Goal: Task Accomplishment & Management: Use online tool/utility

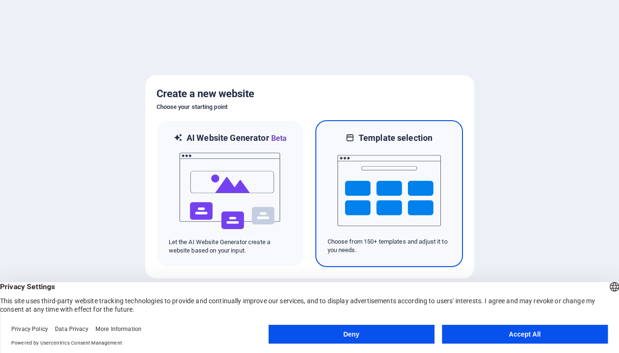
click at [396, 192] on img at bounding box center [388, 191] width 103 height 94
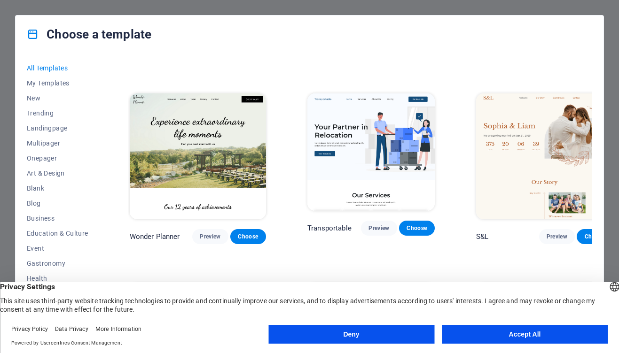
scroll to position [361, 0]
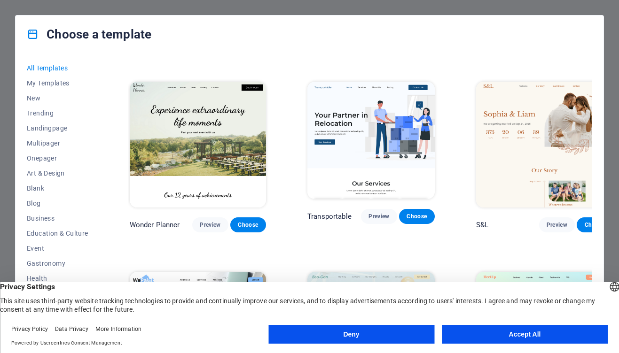
click at [336, 131] on img at bounding box center [370, 141] width 127 height 118
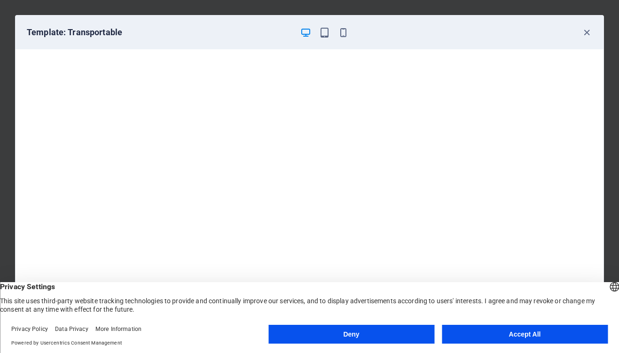
click at [504, 334] on button "Accept All" at bounding box center [525, 334] width 166 height 19
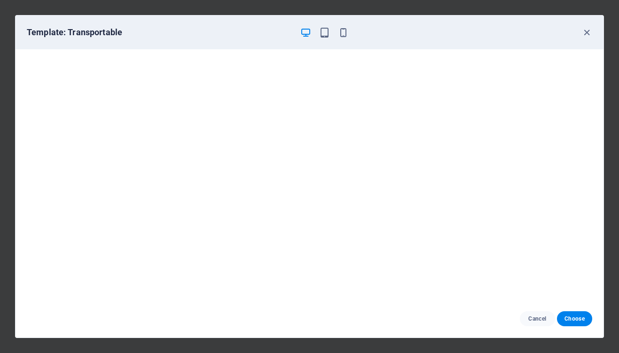
click at [305, 35] on icon "button" at bounding box center [305, 32] width 11 height 11
click at [570, 316] on span "Choose" at bounding box center [575, 319] width 20 height 8
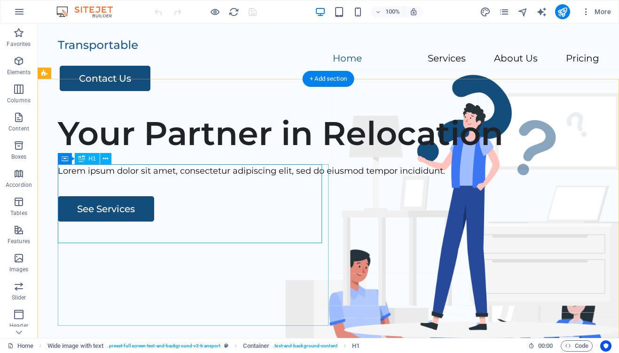
click at [271, 153] on div "Your Partner in Relocation" at bounding box center [335, 133] width 554 height 39
click at [285, 153] on div "Your Partner in Relocation" at bounding box center [335, 133] width 554 height 39
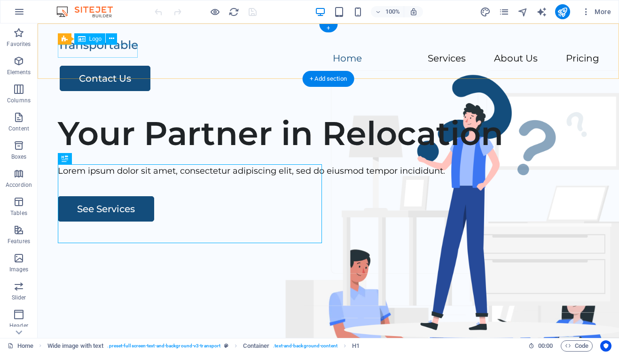
click at [94, 51] on div at bounding box center [328, 46] width 541 height 14
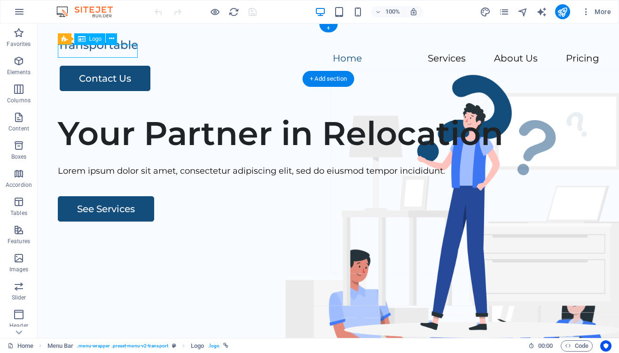
click at [94, 51] on div at bounding box center [328, 46] width 541 height 14
select select "px"
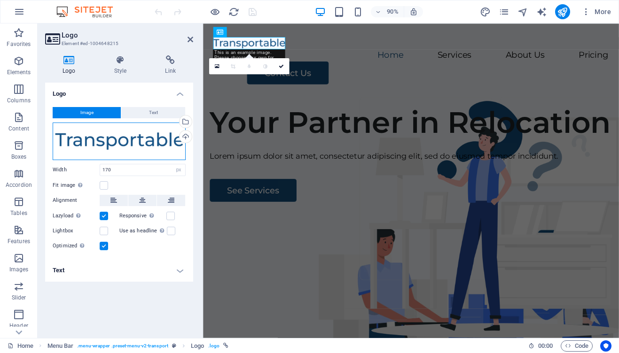
click at [114, 141] on div "Drag files here, click to choose files or select files from Files or our free s…" at bounding box center [119, 142] width 133 height 38
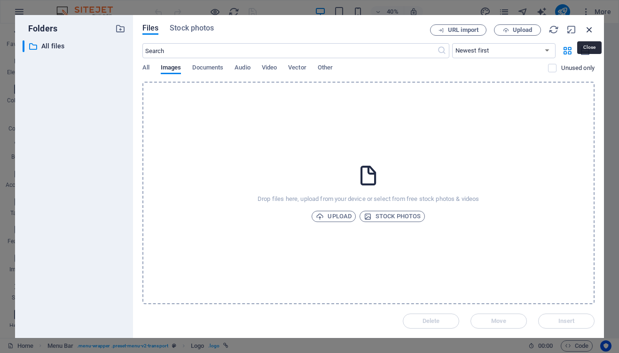
click at [590, 30] on icon "button" at bounding box center [589, 29] width 10 height 10
